Goal: Task Accomplishment & Management: Manage account settings

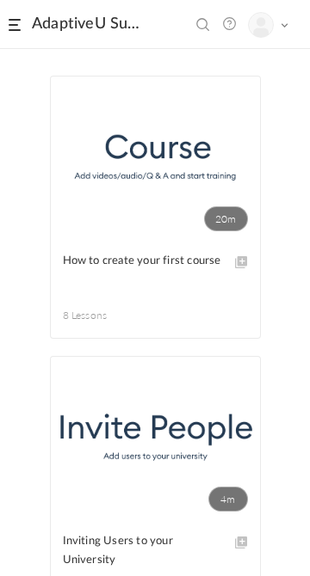
click at [12, 29] on span at bounding box center [15, 25] width 12 height 12
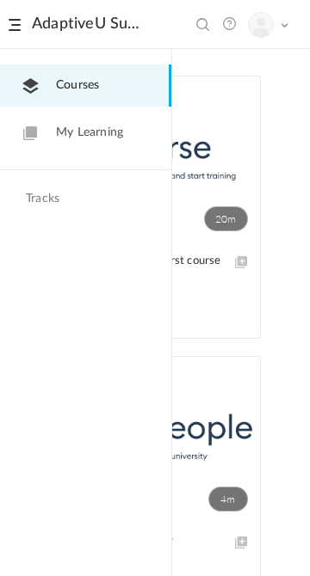
click at [102, 137] on span "My Learning" at bounding box center [89, 133] width 67 height 18
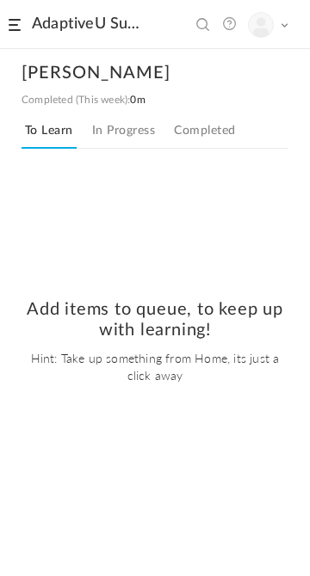
click at [141, 120] on link "In Progress" at bounding box center [124, 134] width 70 height 29
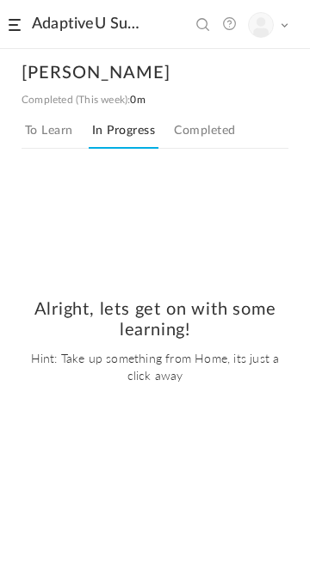
click at [216, 122] on link "Completed" at bounding box center [204, 134] width 68 height 29
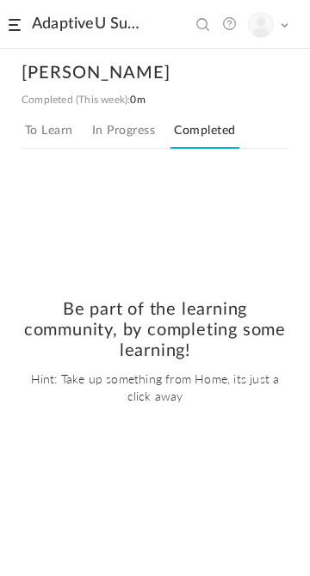
click at [122, 132] on link "In Progress" at bounding box center [124, 134] width 70 height 29
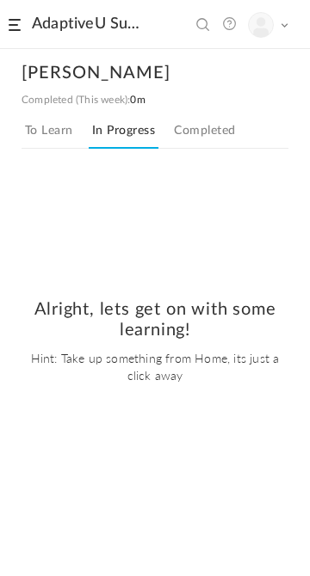
click at [58, 128] on link "To Learn" at bounding box center [49, 134] width 55 height 29
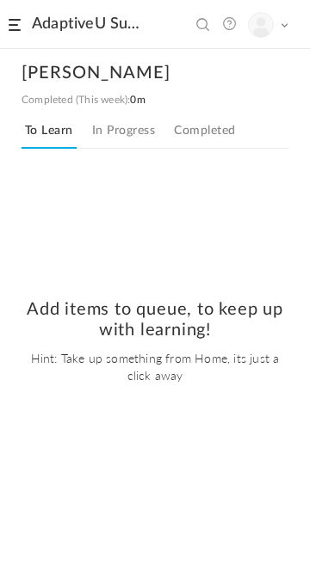
click at [15, 30] on span at bounding box center [15, 25] width 12 height 12
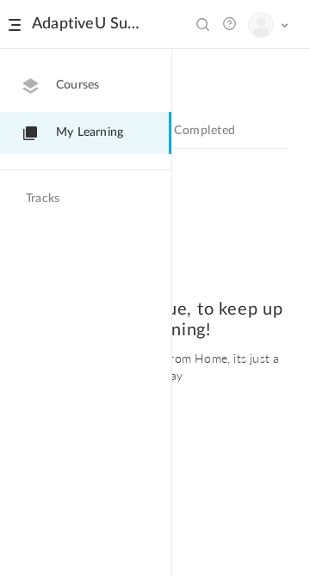
click at [108, 89] on link "Courses" at bounding box center [85, 86] width 171 height 42
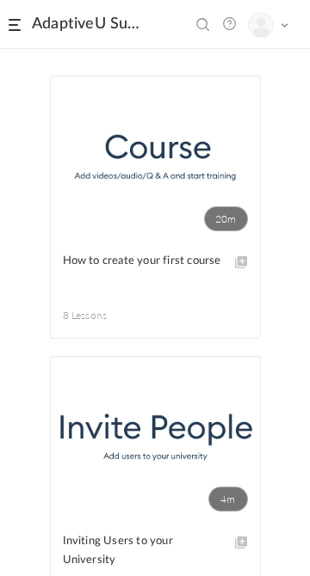
click at [15, 27] on span at bounding box center [15, 25] width 12 height 12
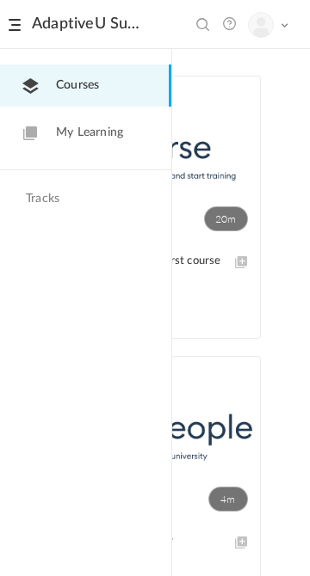
click at [76, 204] on h4 "Tracks" at bounding box center [83, 199] width 115 height 15
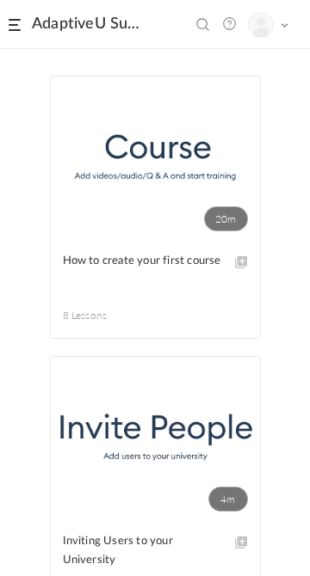
click at [284, 25] on span at bounding box center [284, 25] width 9 height 9
click at [203, 65] on link "My Profile" at bounding box center [207, 68] width 162 height 32
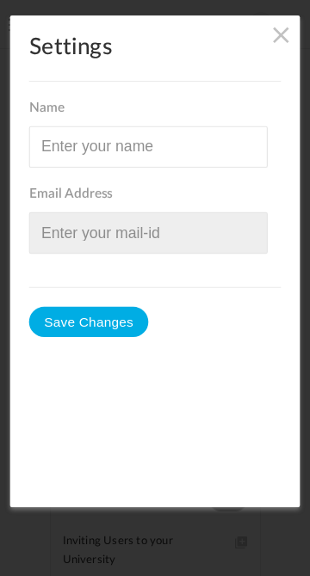
type input "[PERSON_NAME]"
type input "[EMAIL_ADDRESS][DOMAIN_NAME]"
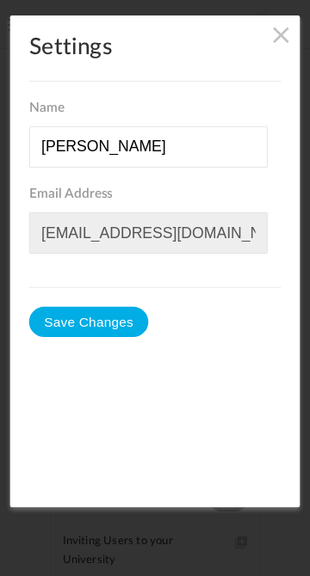
click at [272, 34] on span at bounding box center [280, 34] width 19 height 19
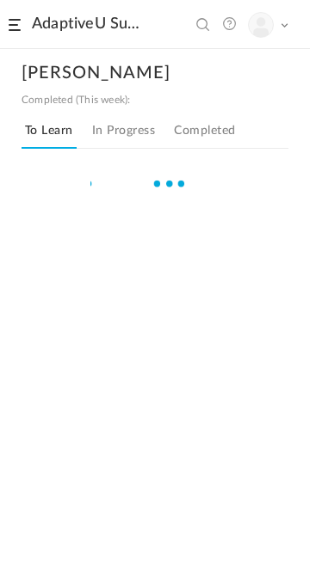
click at [78, 23] on link "AdaptiveU SupportU" at bounding box center [86, 24] width 108 height 19
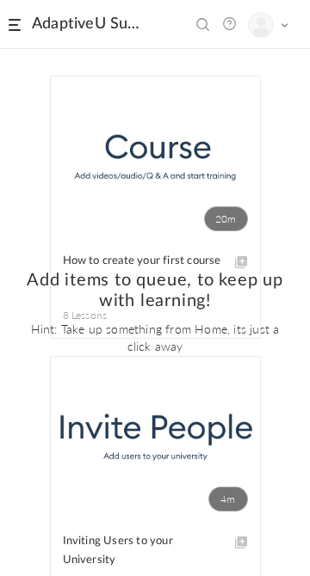
click at [15, 30] on span at bounding box center [15, 25] width 12 height 12
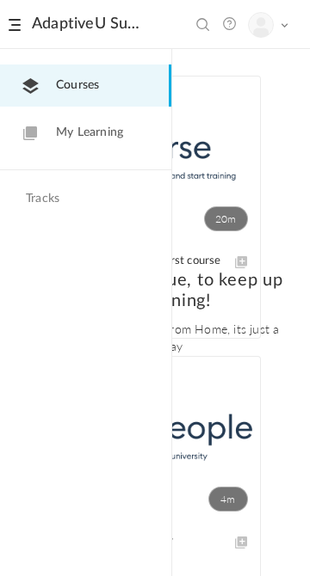
click at [88, 91] on span "Courses" at bounding box center [77, 86] width 43 height 18
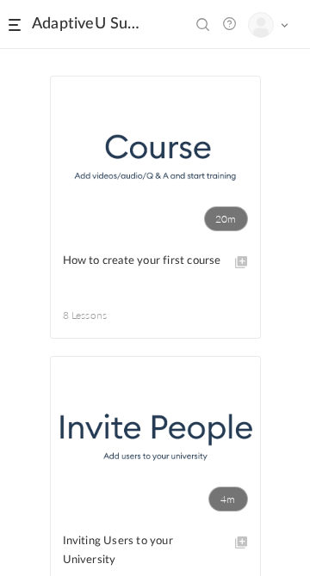
click at [17, 25] on span at bounding box center [15, 25] width 12 height 12
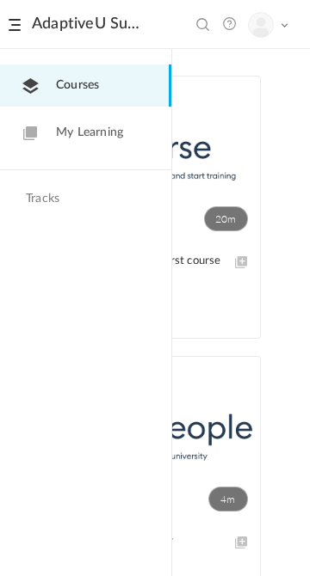
click at [104, 131] on span "My Learning" at bounding box center [89, 133] width 67 height 18
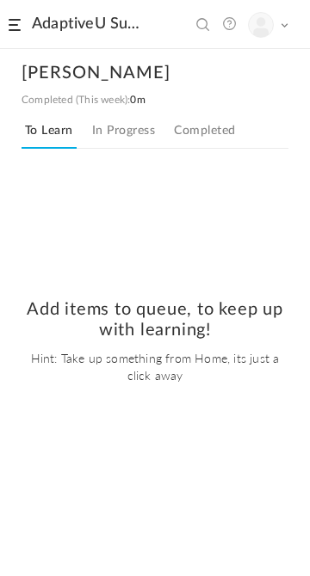
click at [280, 538] on div at bounding box center [155, 375] width 310 height 401
click at [127, 124] on link "In Progress" at bounding box center [124, 134] width 70 height 29
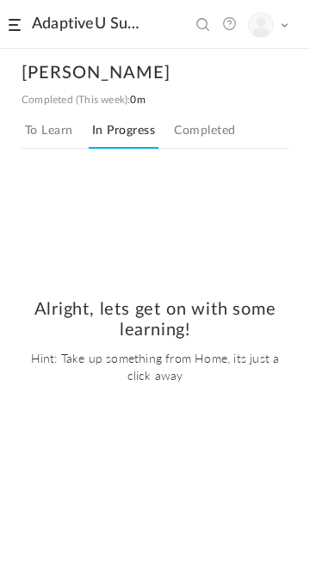
click at [214, 122] on link "Completed" at bounding box center [204, 134] width 68 height 29
